Goal: Information Seeking & Learning: Learn about a topic

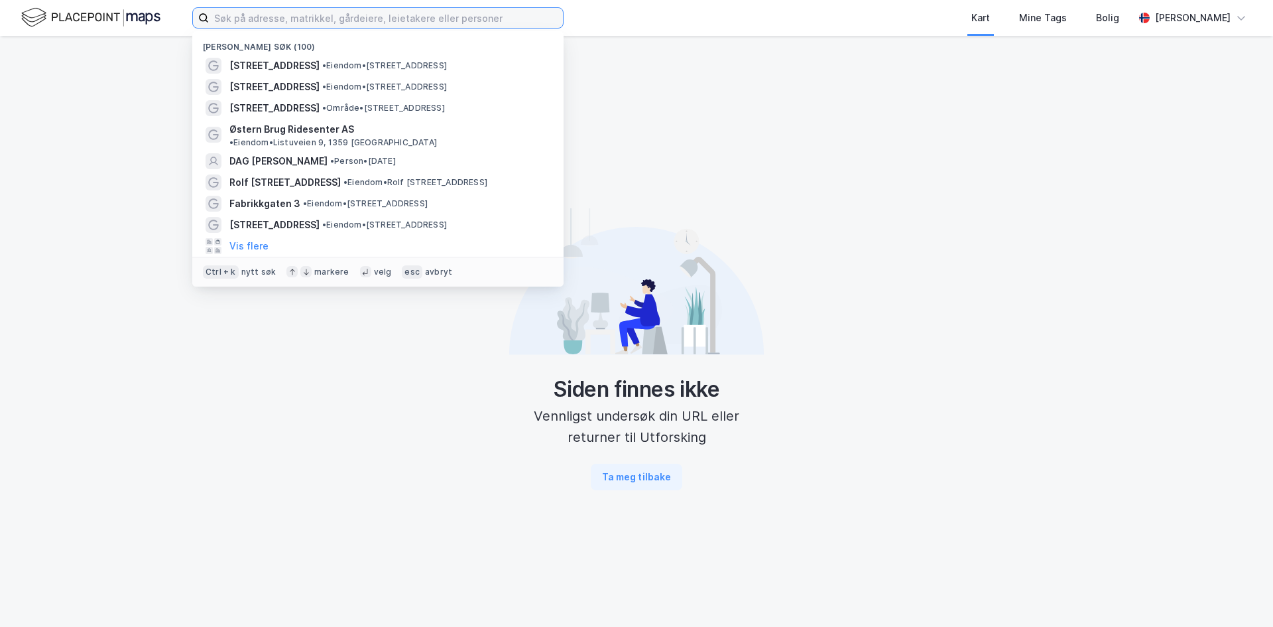
click at [325, 22] on input at bounding box center [386, 18] width 354 height 20
paste input "[STREET_ADDRESS]"
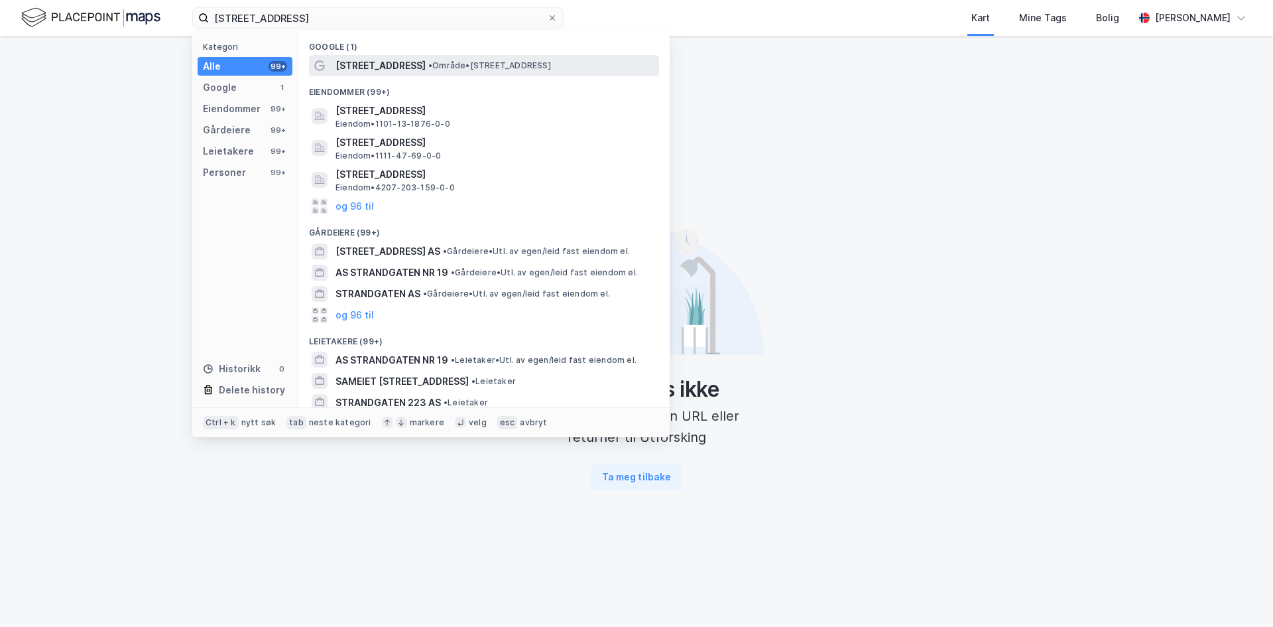
click at [428, 64] on span "• Område • [STREET_ADDRESS]" at bounding box center [489, 65] width 123 height 11
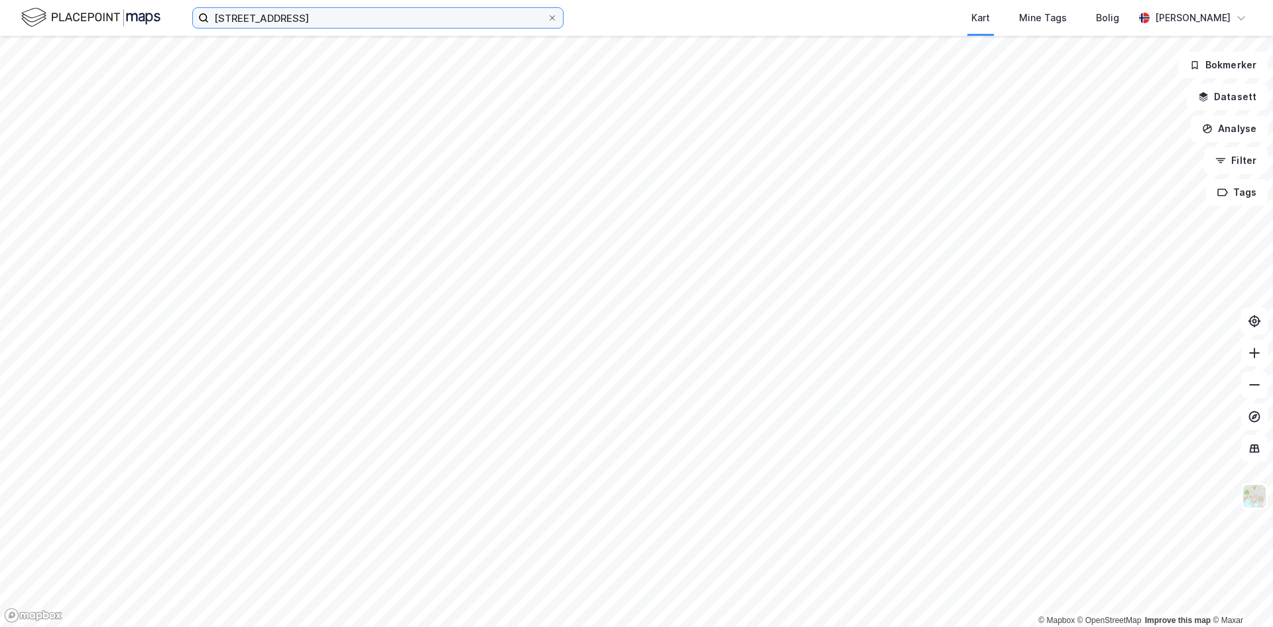
click at [365, 15] on input "[STREET_ADDRESS]" at bounding box center [378, 18] width 338 height 20
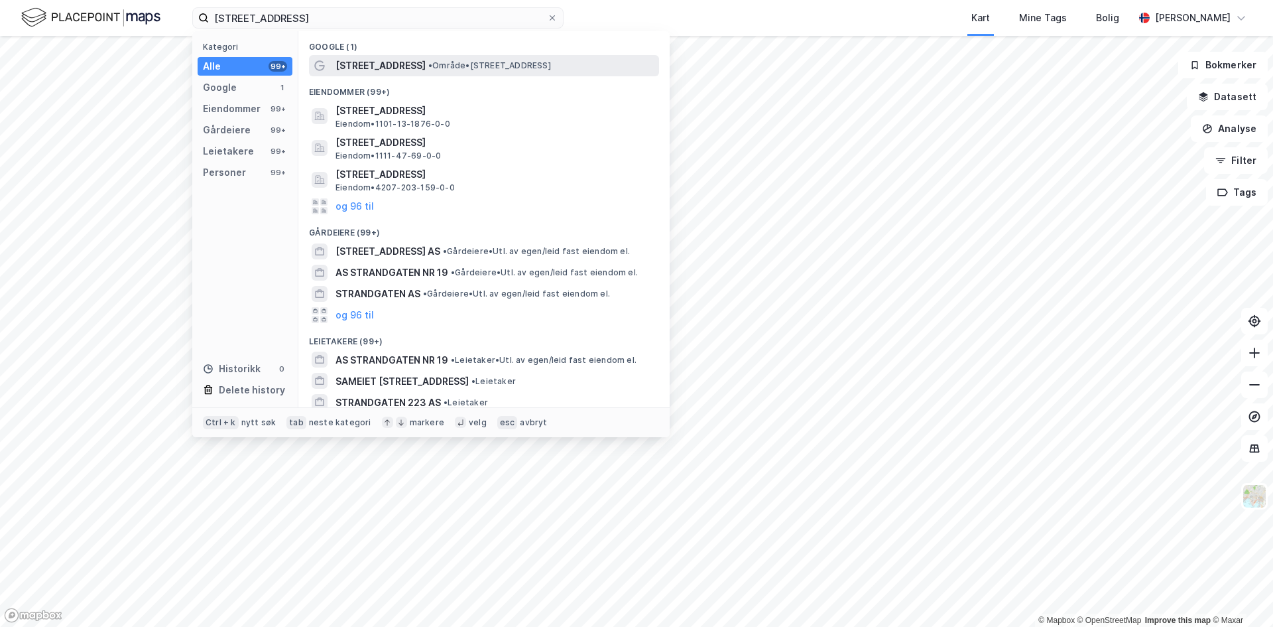
click at [391, 66] on span "[STREET_ADDRESS]" at bounding box center [381, 66] width 90 height 16
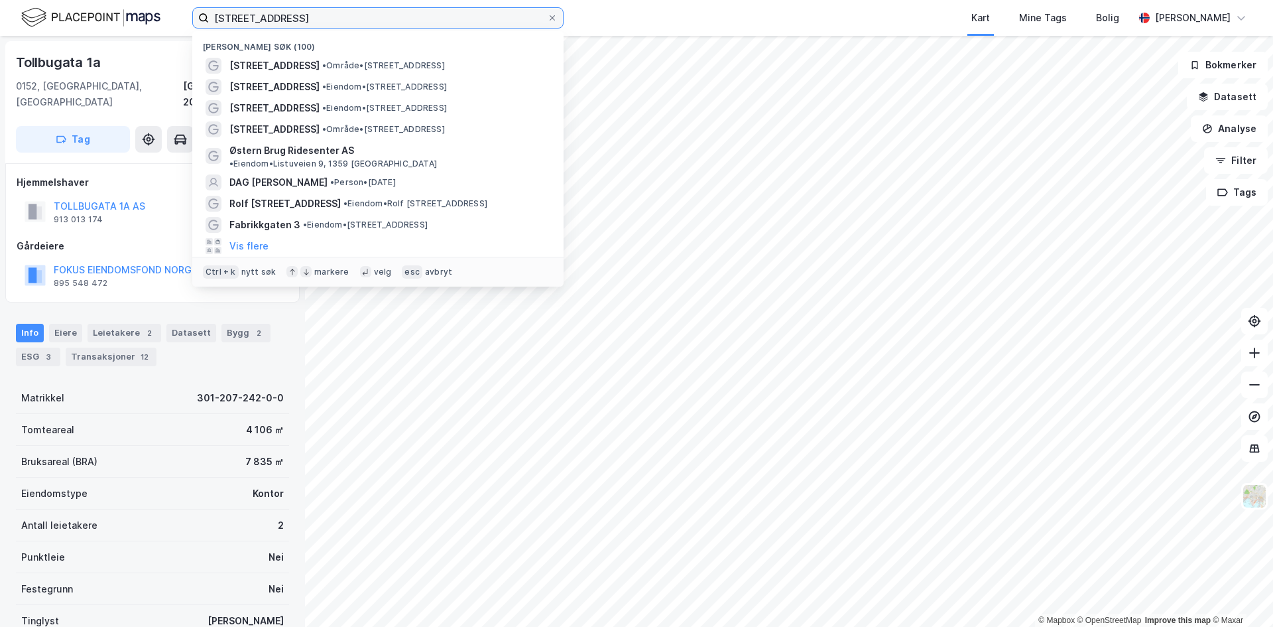
drag, startPoint x: 368, startPoint y: 13, endPoint x: 152, endPoint y: 10, distance: 216.2
click at [152, 10] on div "[STREET_ADDRESS] Nylige søk (100) [STREET_ADDRESS] • Område • [STREET_ADDRESS] …" at bounding box center [636, 18] width 1273 height 36
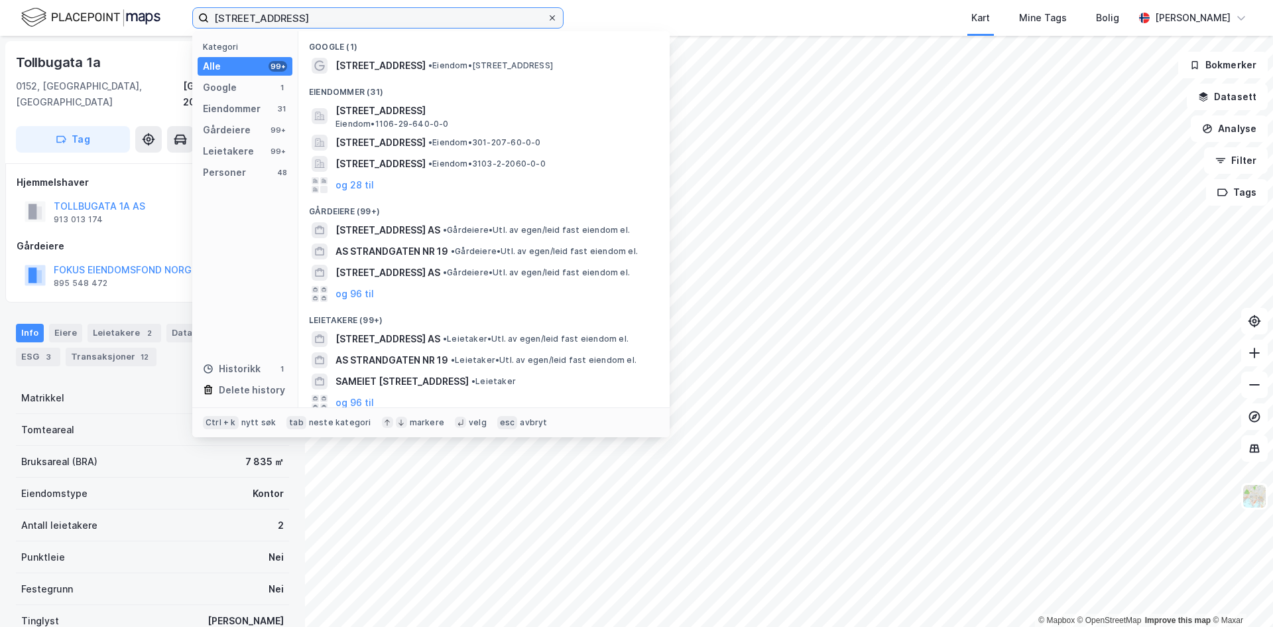
type input "[STREET_ADDRESS]"
click at [552, 19] on icon at bounding box center [552, 18] width 8 height 8
click at [547, 19] on input "[STREET_ADDRESS]" at bounding box center [378, 18] width 338 height 20
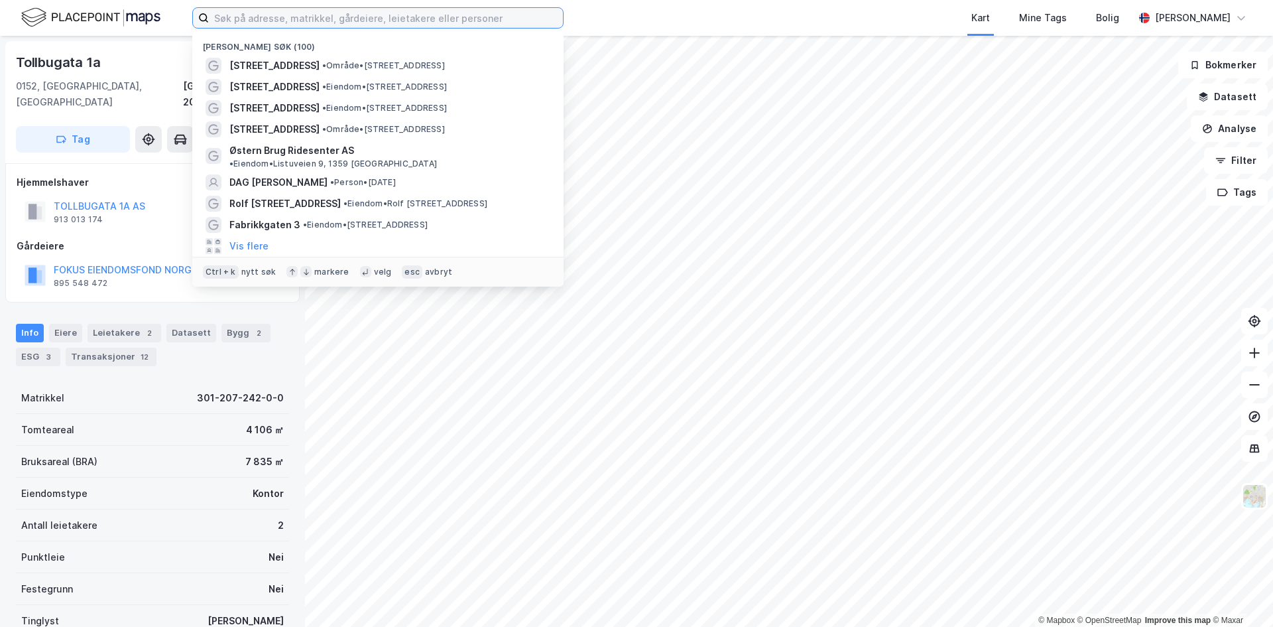
click at [283, 21] on input at bounding box center [386, 18] width 354 height 20
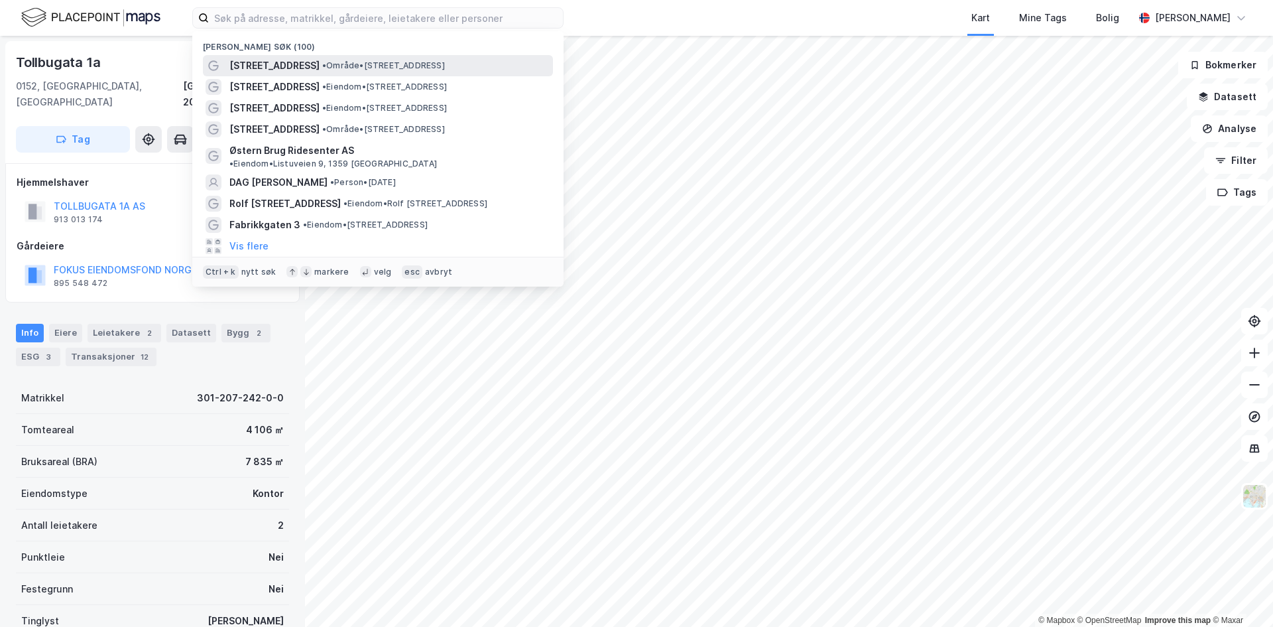
click at [277, 69] on span "[STREET_ADDRESS]" at bounding box center [274, 66] width 90 height 16
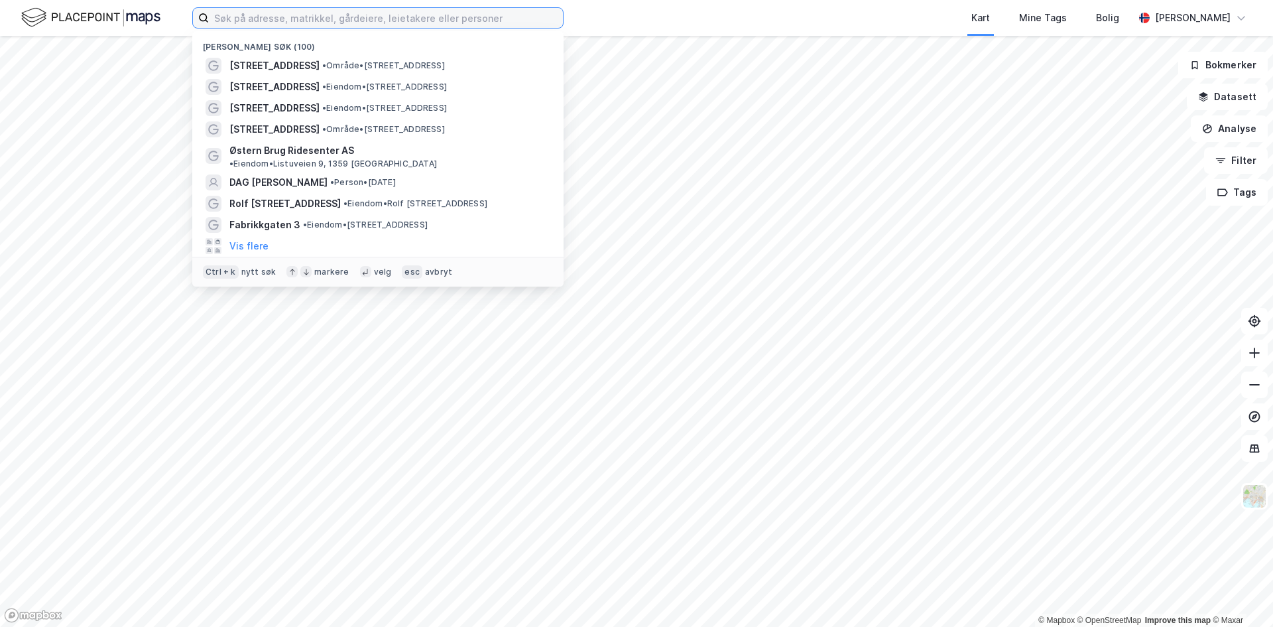
click at [248, 15] on input at bounding box center [386, 18] width 354 height 20
paste input "Fridtjof [STREET_ADDRESS]"
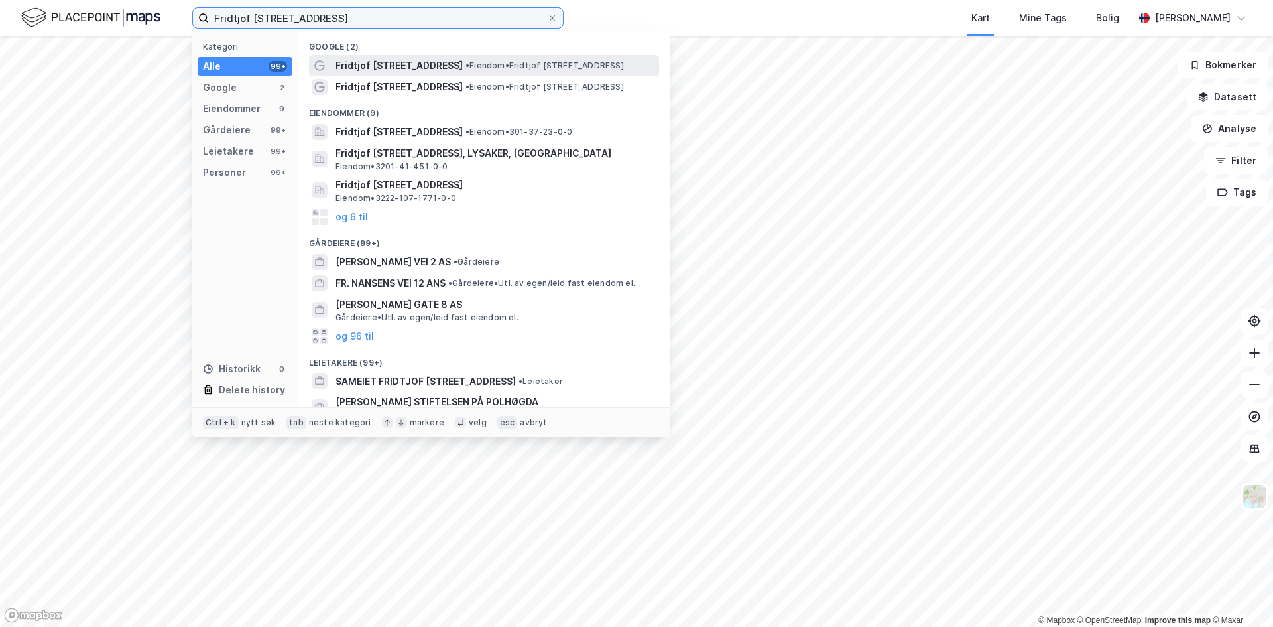
type input "Fridtjof [STREET_ADDRESS]"
click at [389, 67] on span "Fridtjof [STREET_ADDRESS]" at bounding box center [399, 66] width 127 height 16
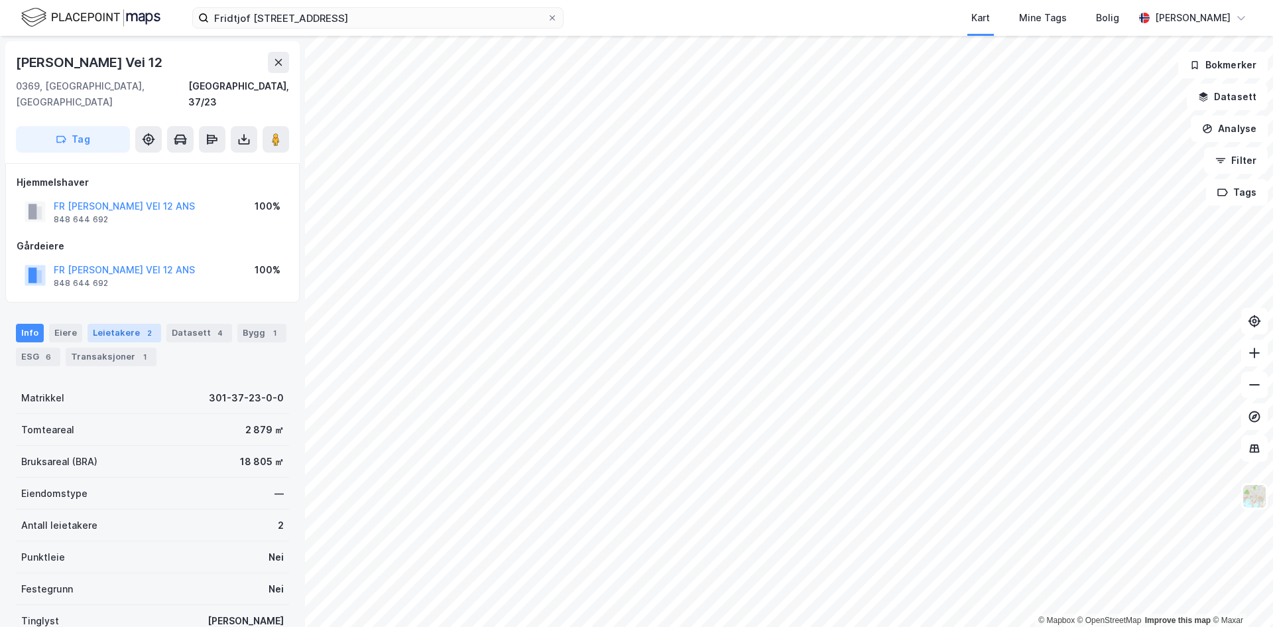
click at [143, 326] on div "2" at bounding box center [149, 332] width 13 height 13
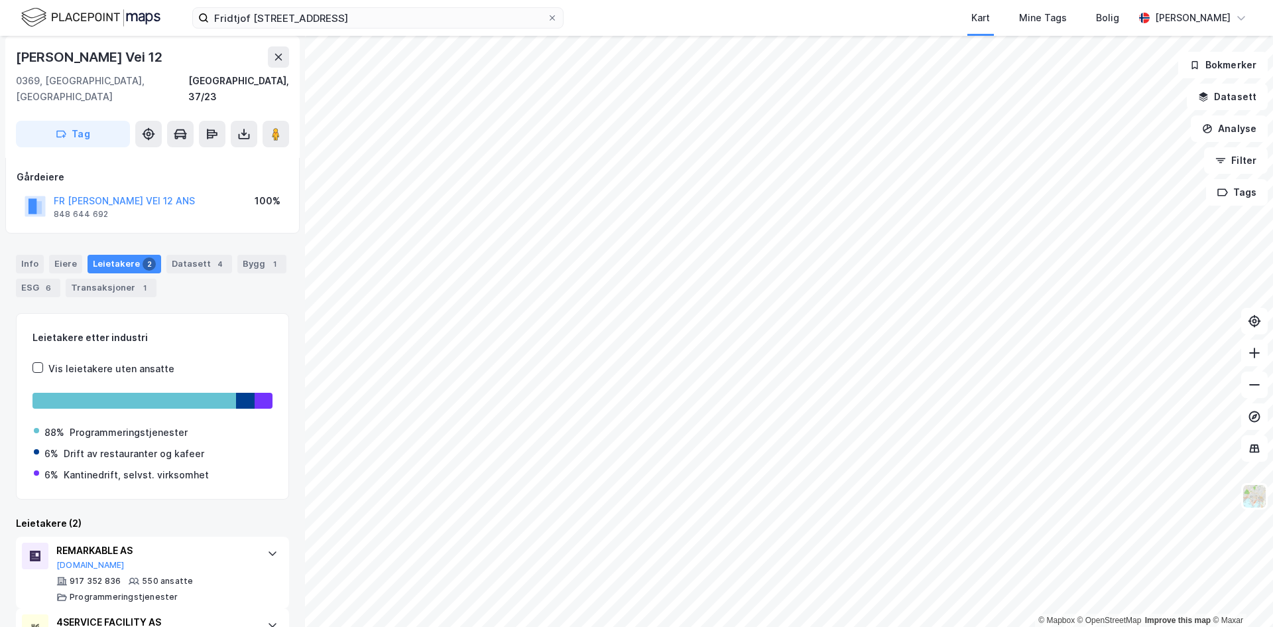
scroll to position [133, 0]
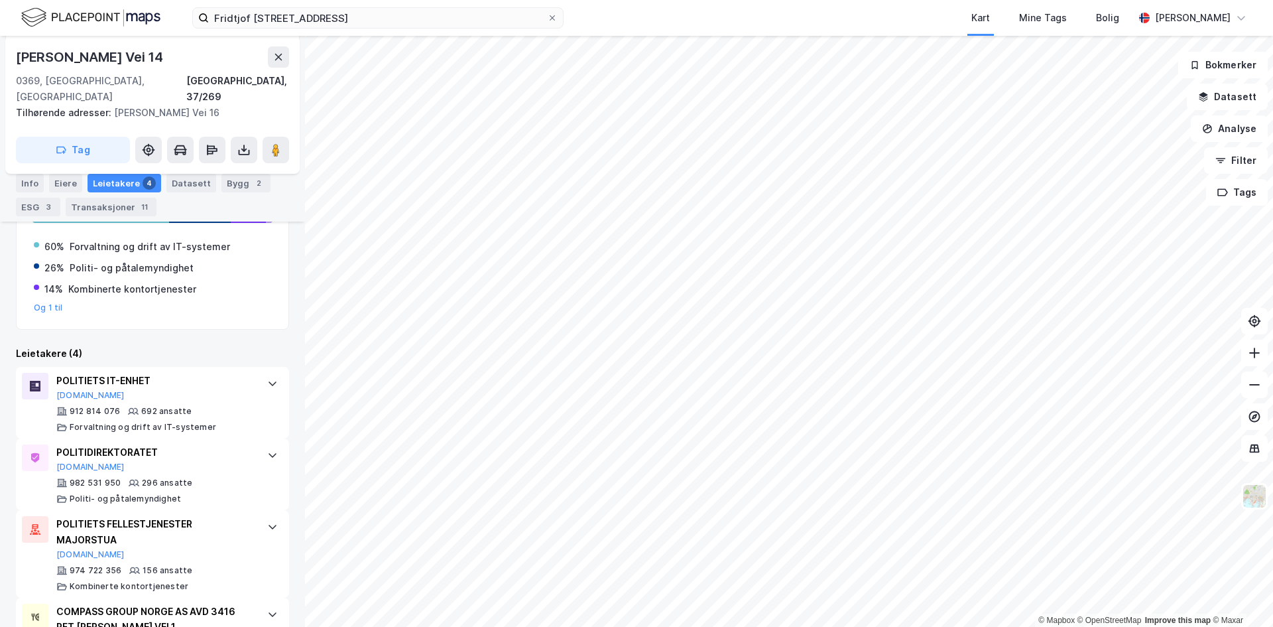
scroll to position [361, 0]
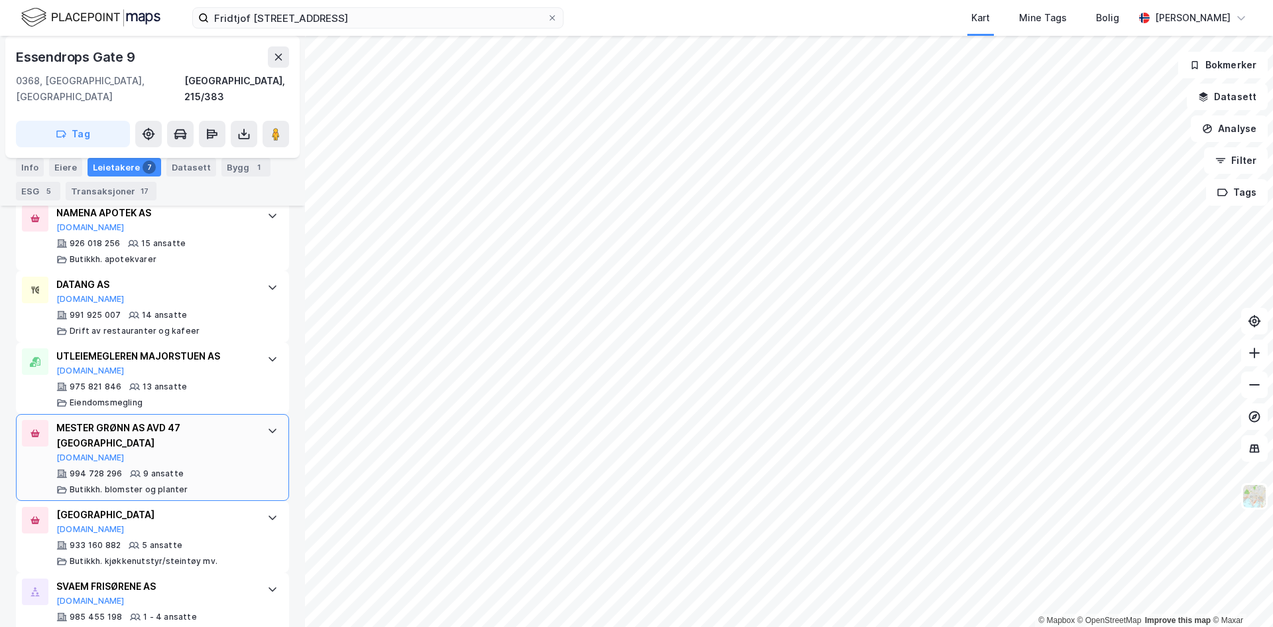
scroll to position [544, 0]
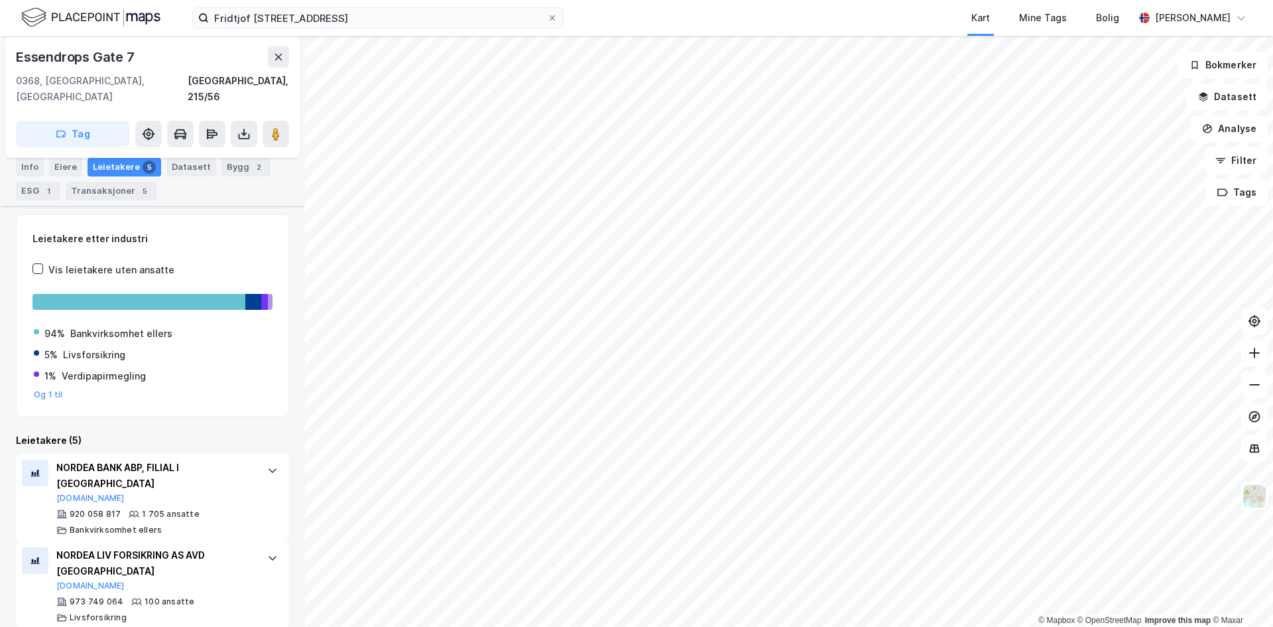
scroll to position [199, 0]
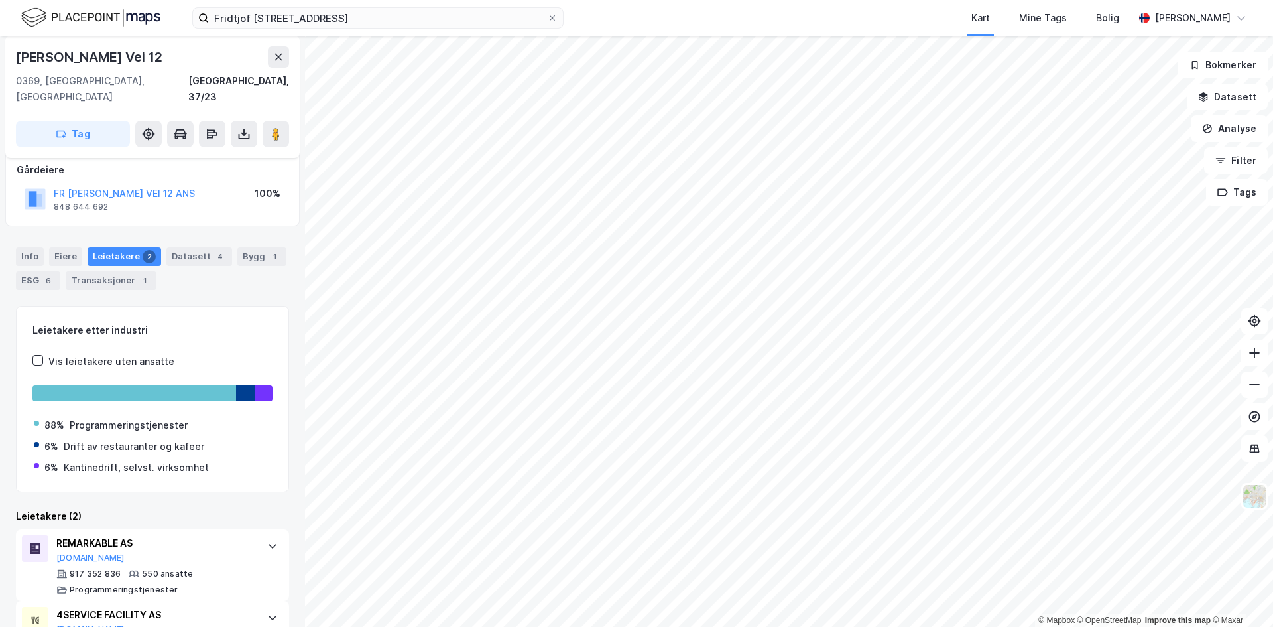
scroll to position [133, 0]
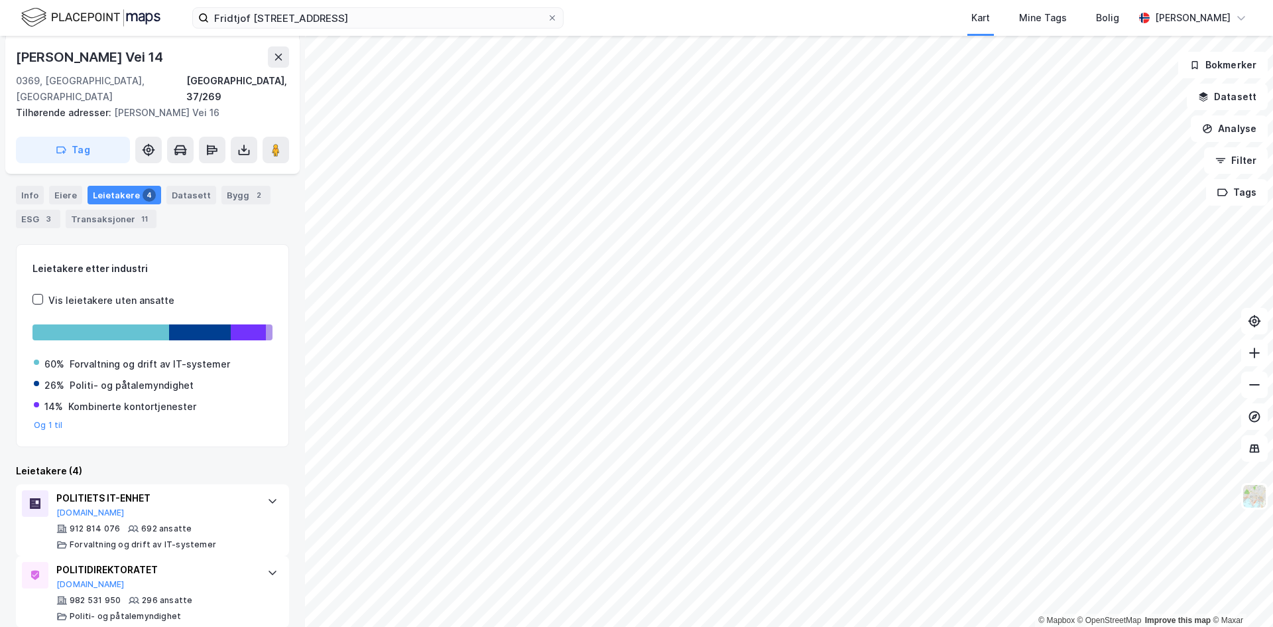
scroll to position [241, 0]
